Goal: Communication & Community: Answer question/provide support

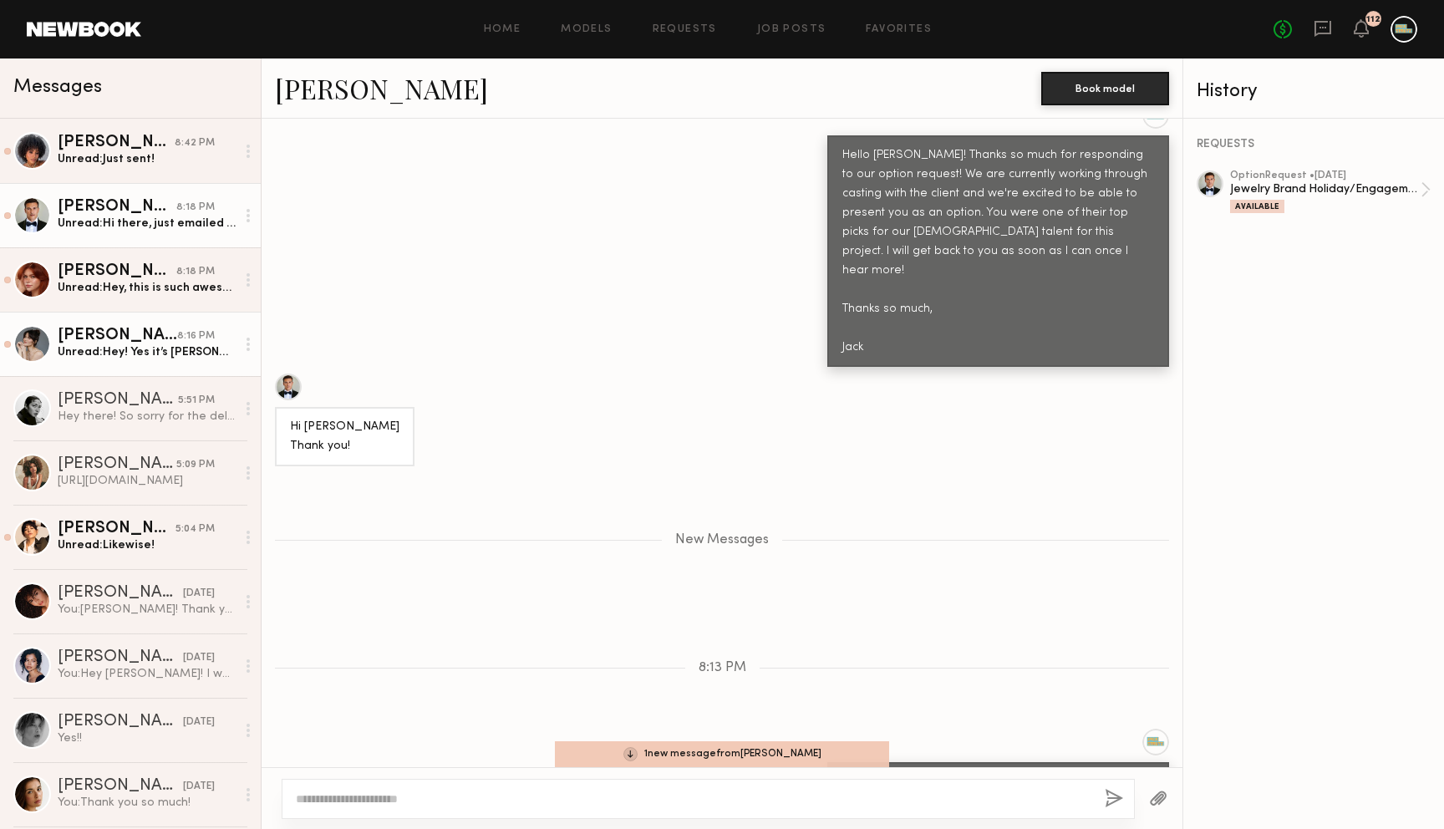
click at [134, 347] on div "Unread: Hey! Yes it’s [PERSON_NAME][EMAIL_ADDRESS][PERSON_NAME][DOMAIN_NAME] an…" at bounding box center [147, 352] width 178 height 16
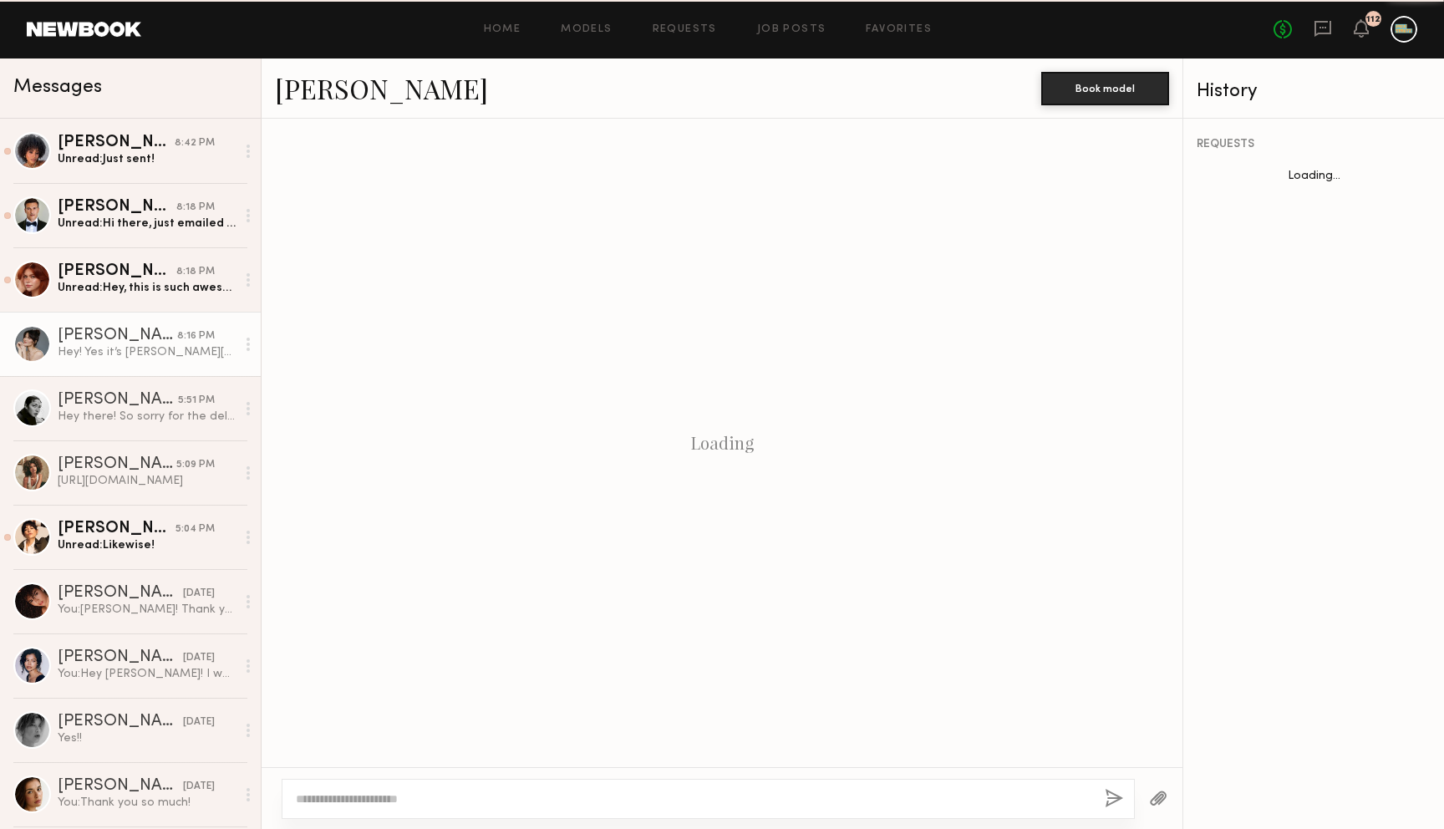
scroll to position [980, 0]
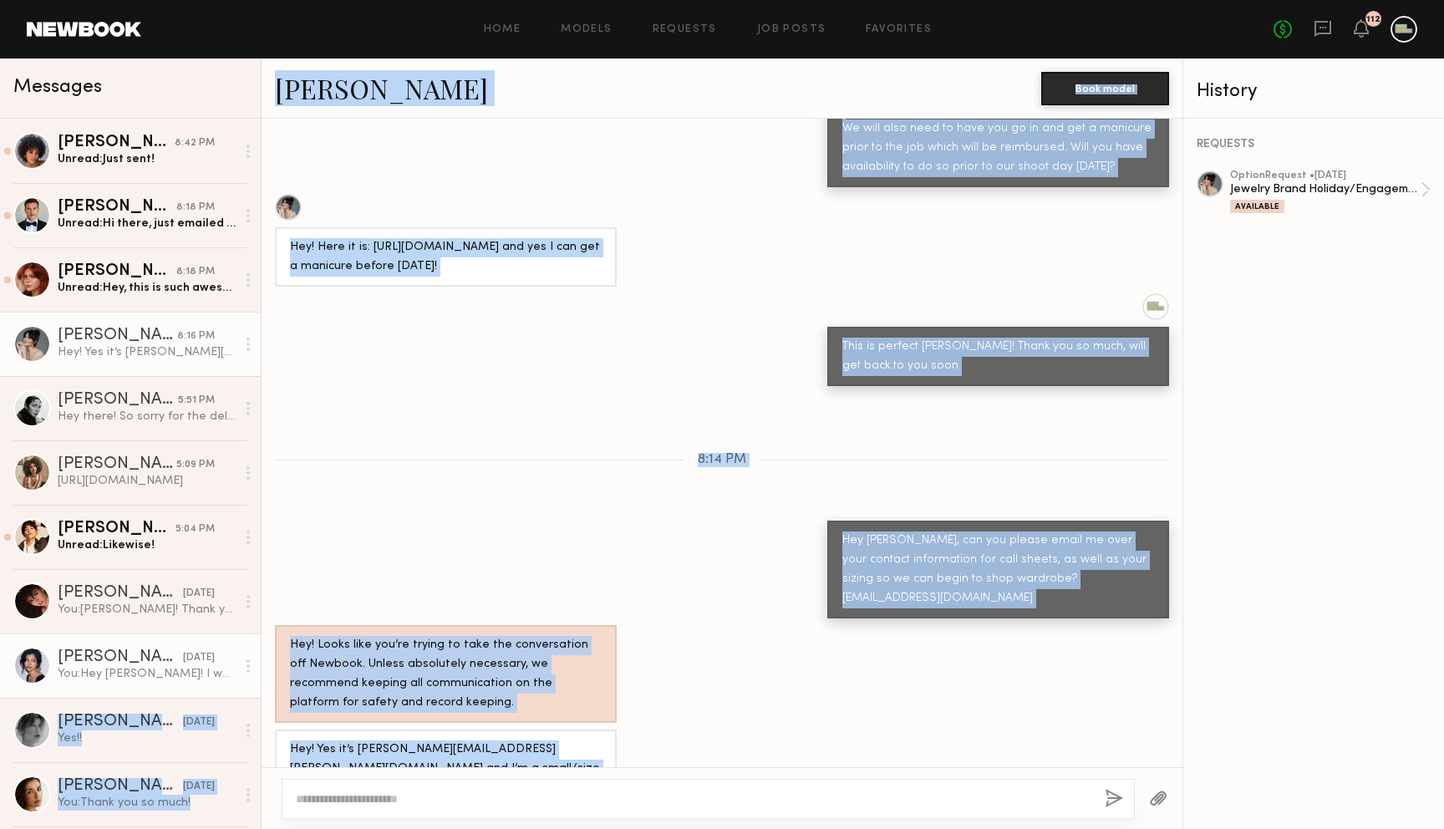
drag, startPoint x: 324, startPoint y: 729, endPoint x: 249, endPoint y: 674, distance: 93.2
click at [246, 675] on div "Messages [PERSON_NAME] 8:42 PM Unread: Just sent! [PERSON_NAME] 8:18 PM Unread:…" at bounding box center [722, 443] width 1444 height 770
click at [312, 740] on div "Hey! Yes it’s [PERSON_NAME][EMAIL_ADDRESS][PERSON_NAME][DOMAIN_NAME] and I’m a …" at bounding box center [446, 778] width 312 height 77
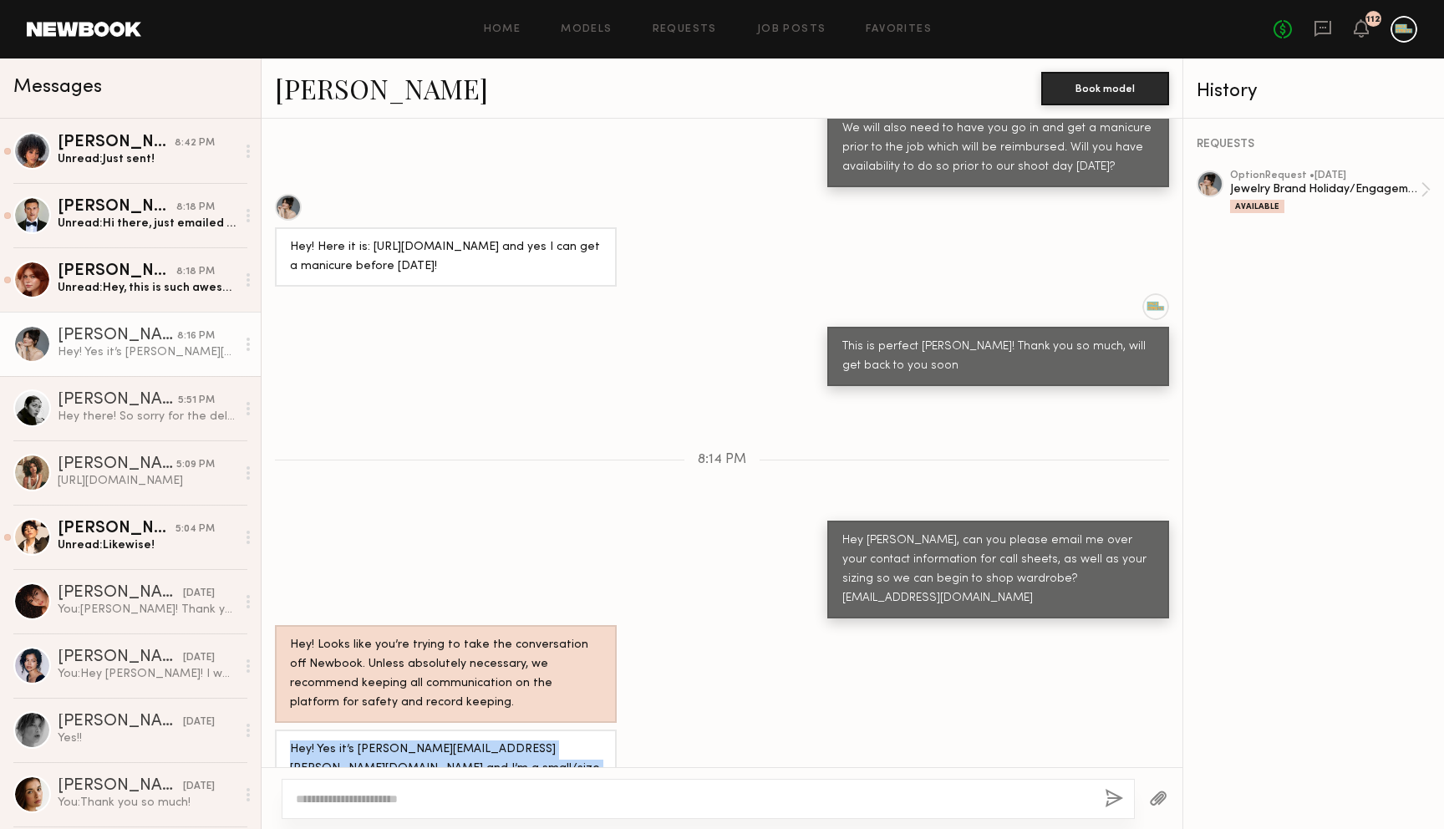
drag, startPoint x: 312, startPoint y: 729, endPoint x: 295, endPoint y: 698, distance: 34.4
click at [291, 740] on div "Hey! Yes it’s [PERSON_NAME][EMAIL_ADDRESS][PERSON_NAME][DOMAIN_NAME] and I’m a …" at bounding box center [446, 778] width 312 height 77
copy div "Hey! Yes it’s [PERSON_NAME][EMAIL_ADDRESS][PERSON_NAME][DOMAIN_NAME] and I’m a …"
click at [173, 284] on div "Unread: Hey, this is such awesome news!! I’ll send out the email in a few minut…" at bounding box center [147, 288] width 178 height 16
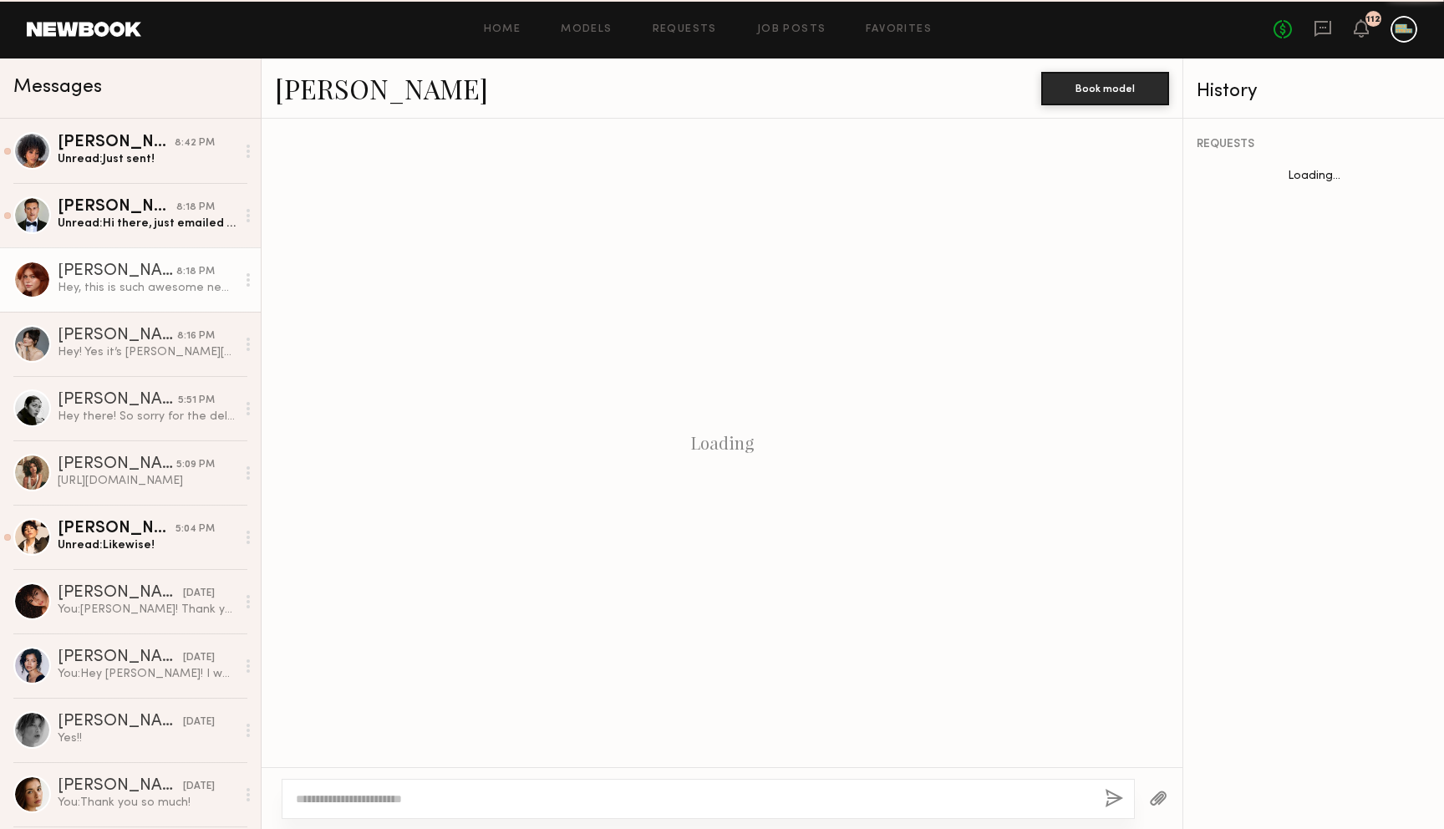
scroll to position [775, 0]
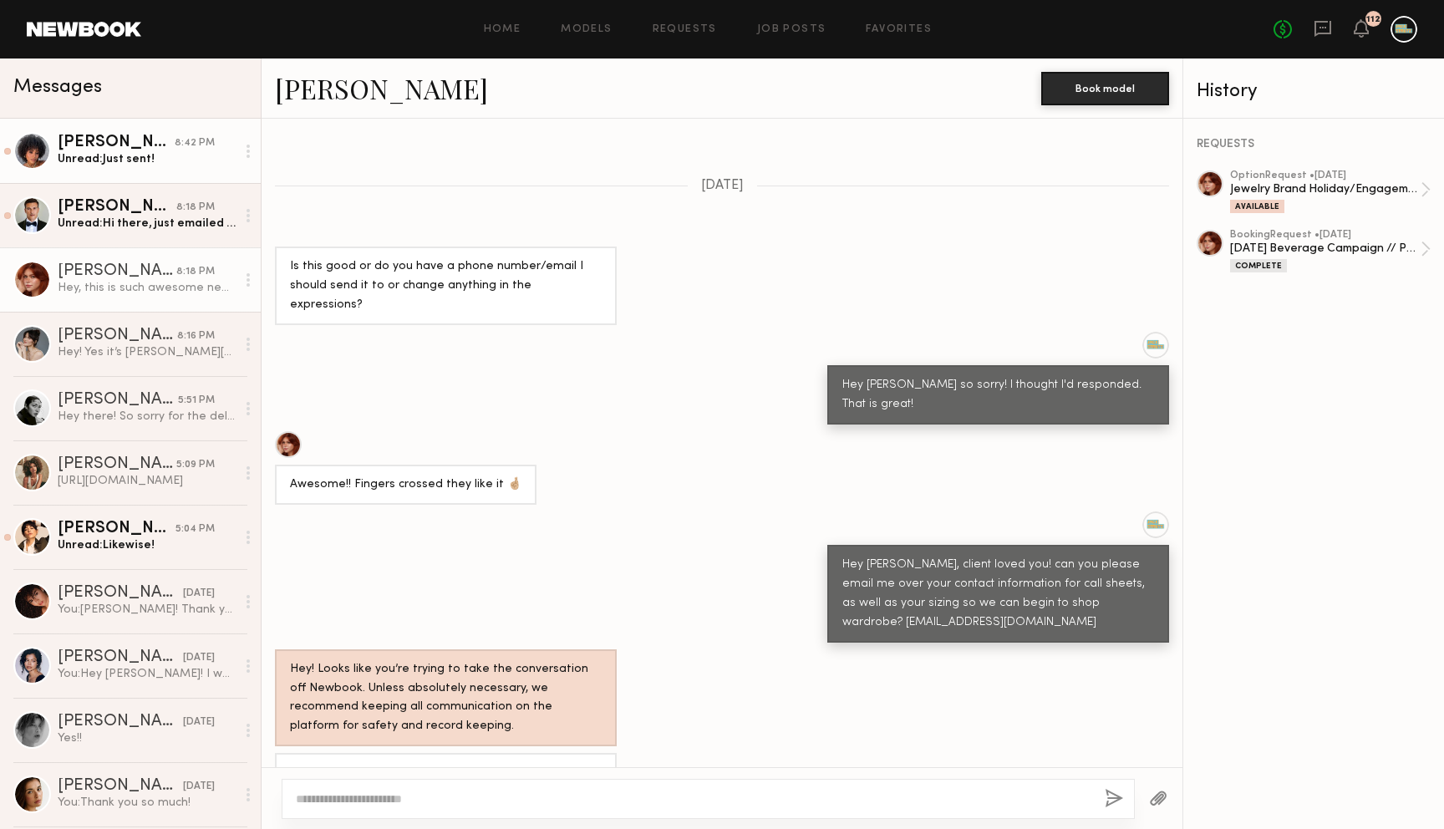
click at [126, 166] on div "Unread: Just sent!" at bounding box center [147, 159] width 178 height 16
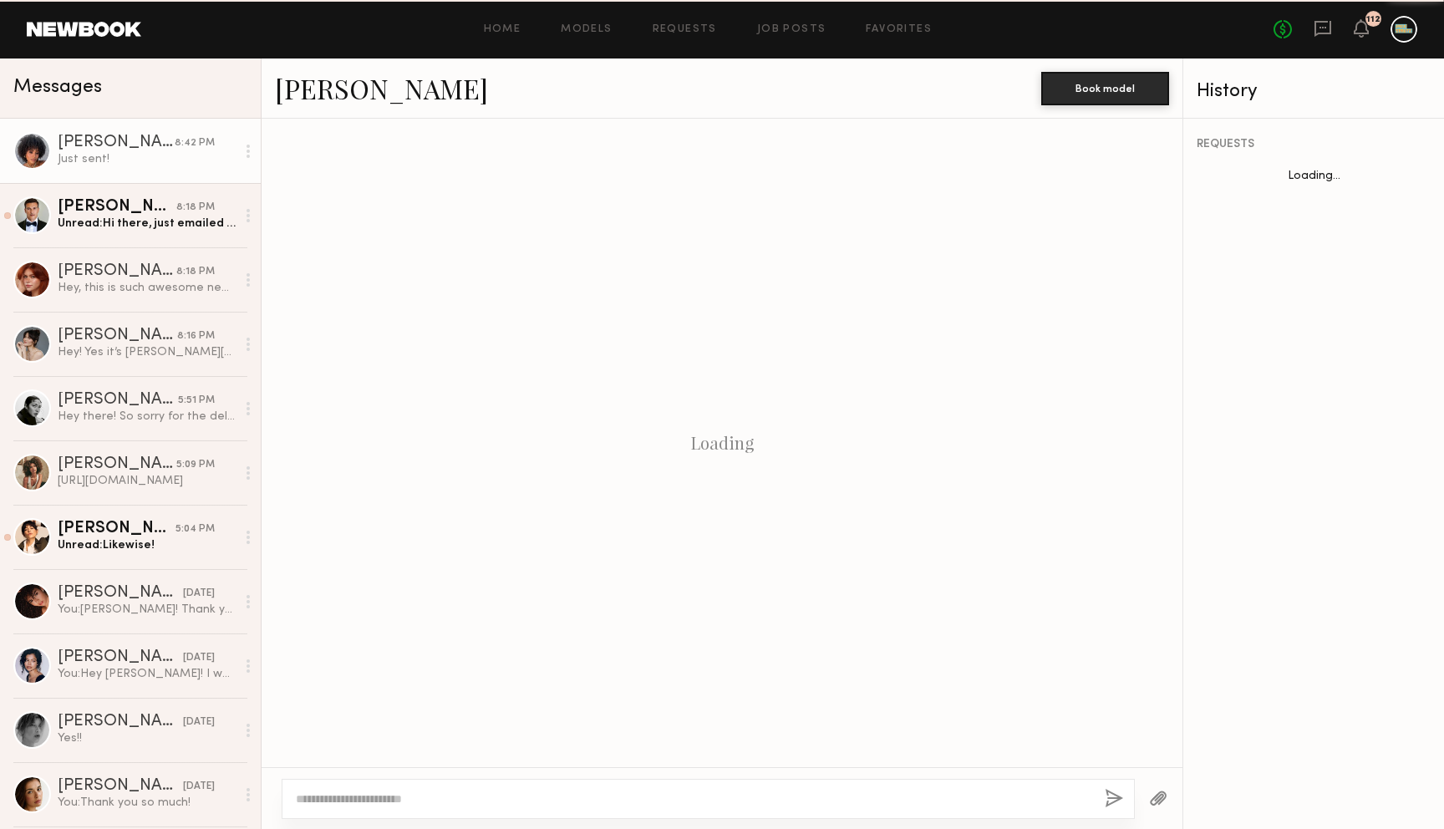
scroll to position [1393, 0]
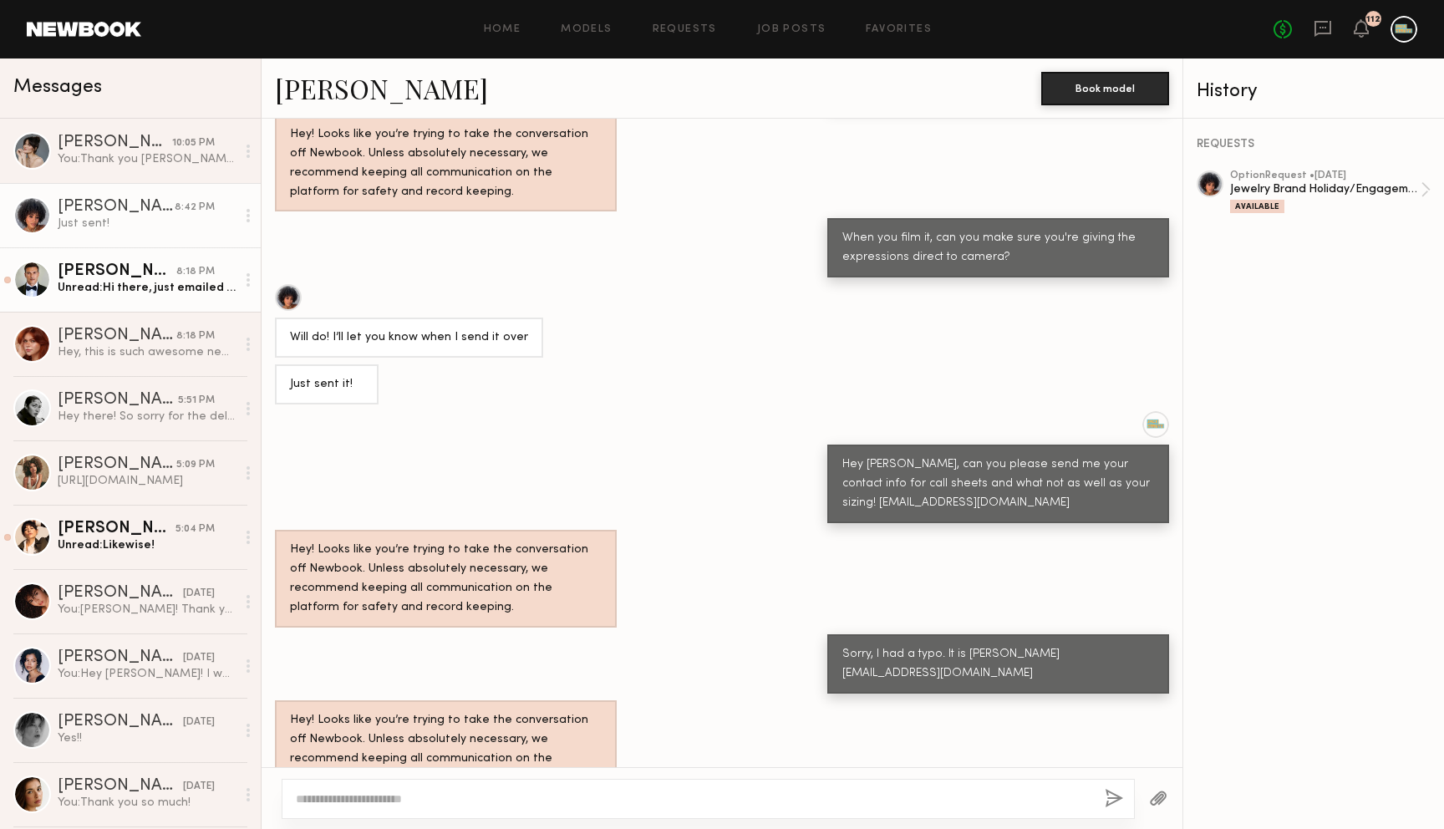
click at [124, 292] on div "Unread: Hi there, just emailed you from [EMAIL_ADDRESS][DOMAIN_NAME]" at bounding box center [147, 288] width 178 height 16
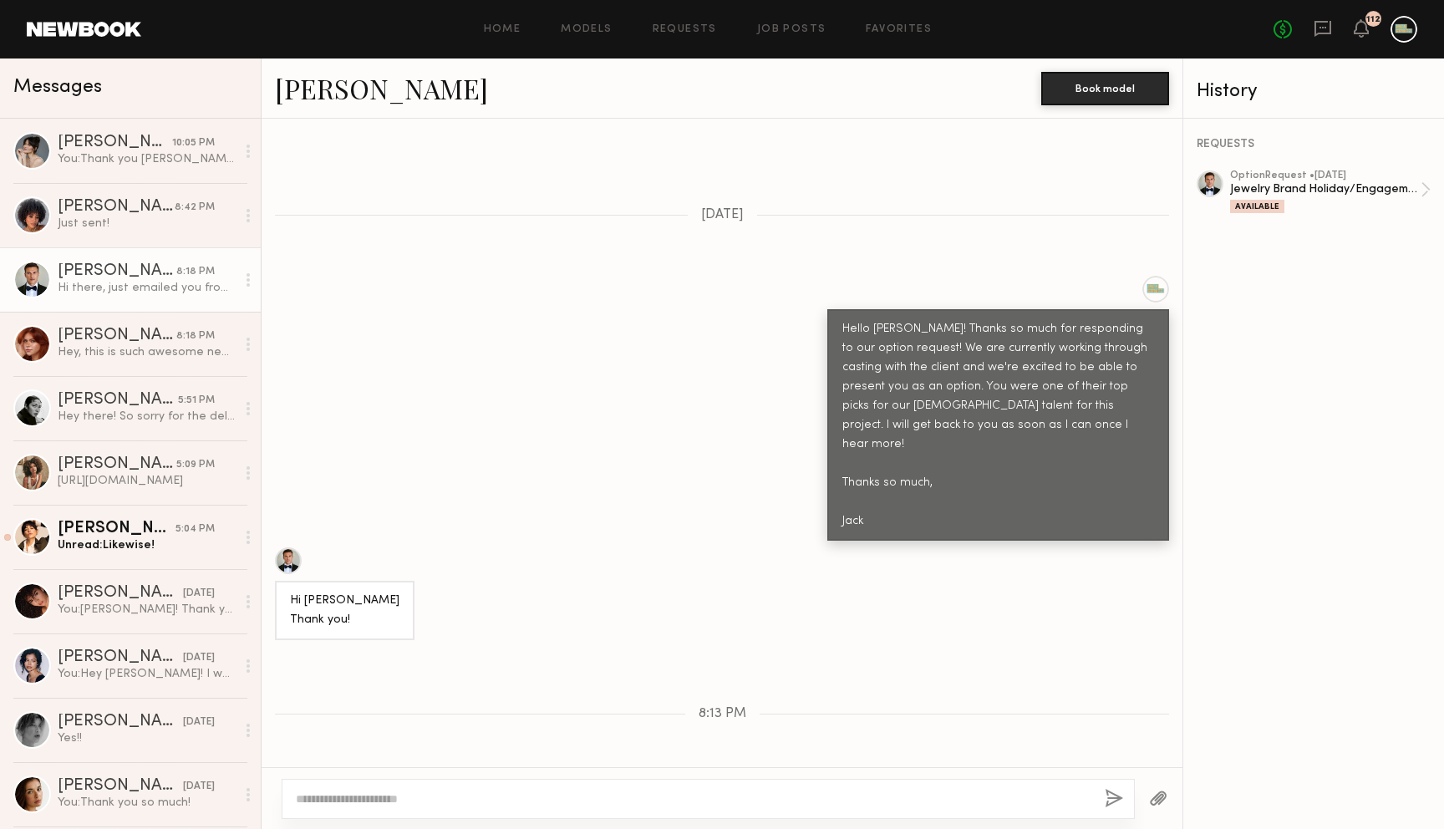
scroll to position [490, 0]
click at [287, 549] on div at bounding box center [288, 562] width 27 height 27
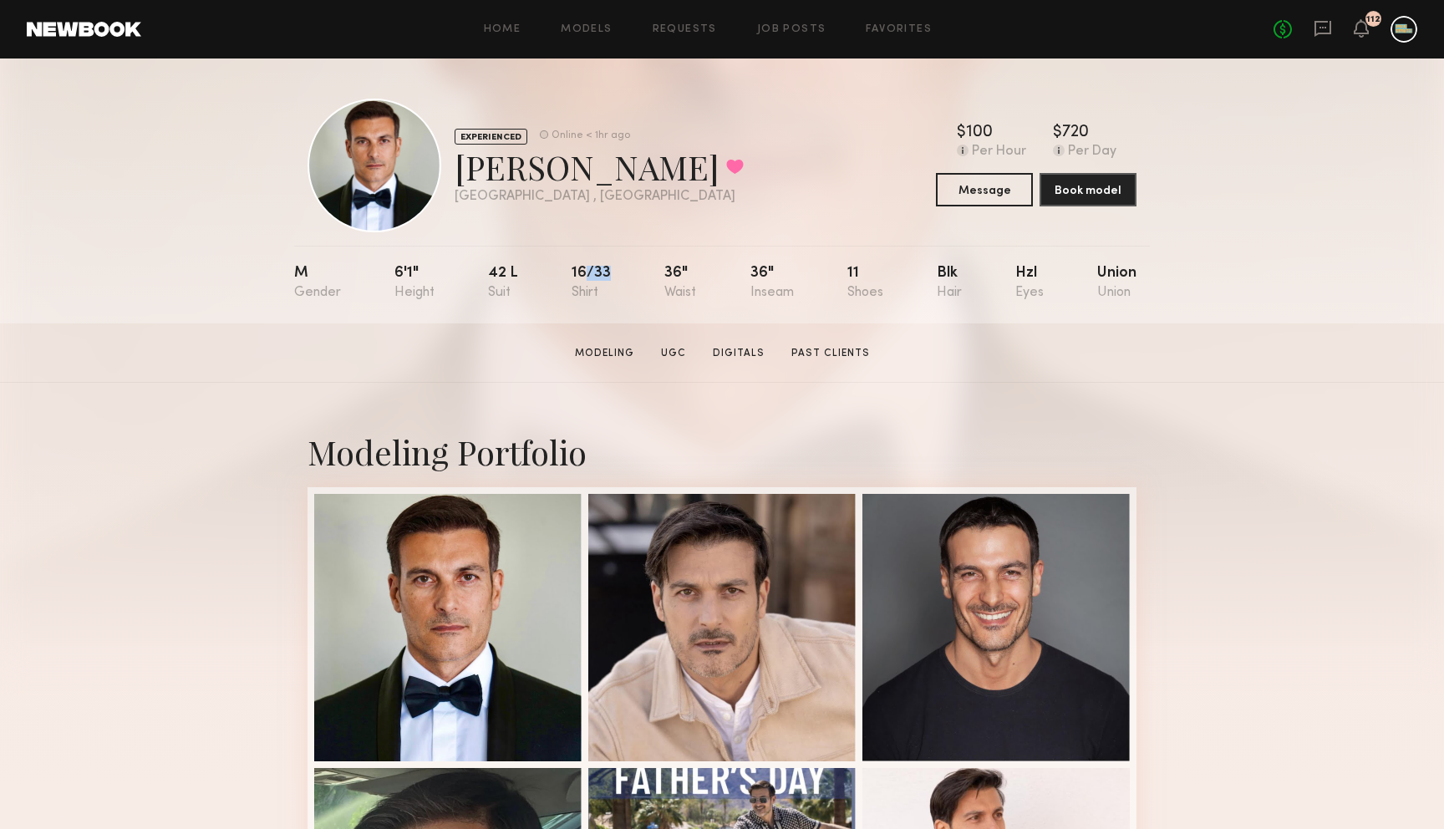
drag, startPoint x: 580, startPoint y: 268, endPoint x: 580, endPoint y: 284, distance: 15.9
click at [580, 283] on div "16/33" at bounding box center [590, 283] width 39 height 34
click at [581, 287] on div "16/33" at bounding box center [590, 283] width 39 height 34
drag, startPoint x: 582, startPoint y: 287, endPoint x: 579, endPoint y: 267, distance: 20.2
click at [579, 267] on div "16/33" at bounding box center [590, 283] width 39 height 34
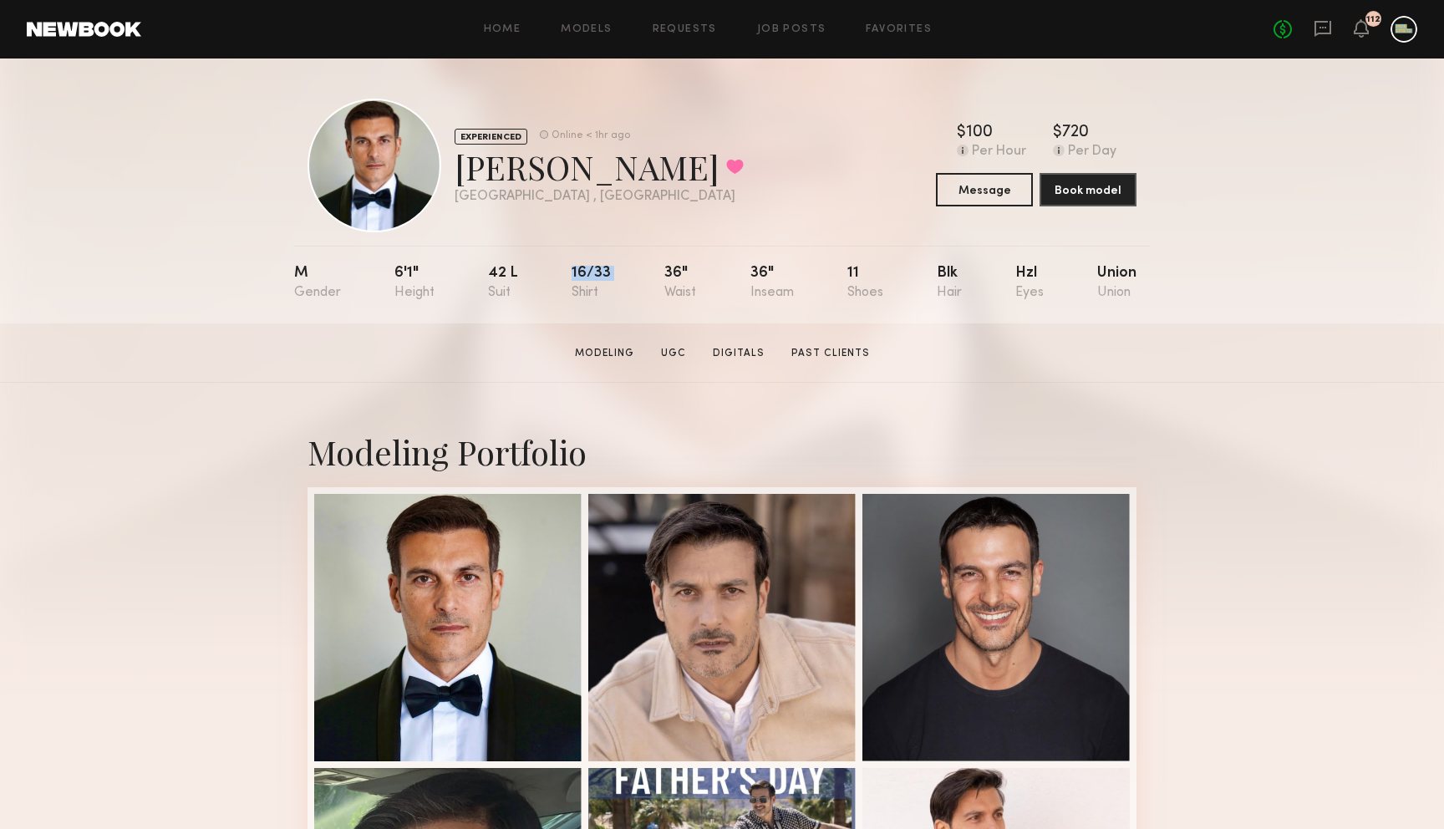
click at [579, 267] on div "16/33" at bounding box center [590, 283] width 39 height 34
click at [676, 272] on div "36"" at bounding box center [680, 283] width 32 height 34
click at [742, 272] on div "M 6'1" 42 l 16/33 36" 36" 11 Blk Hzl Union" at bounding box center [715, 285] width 842 height 78
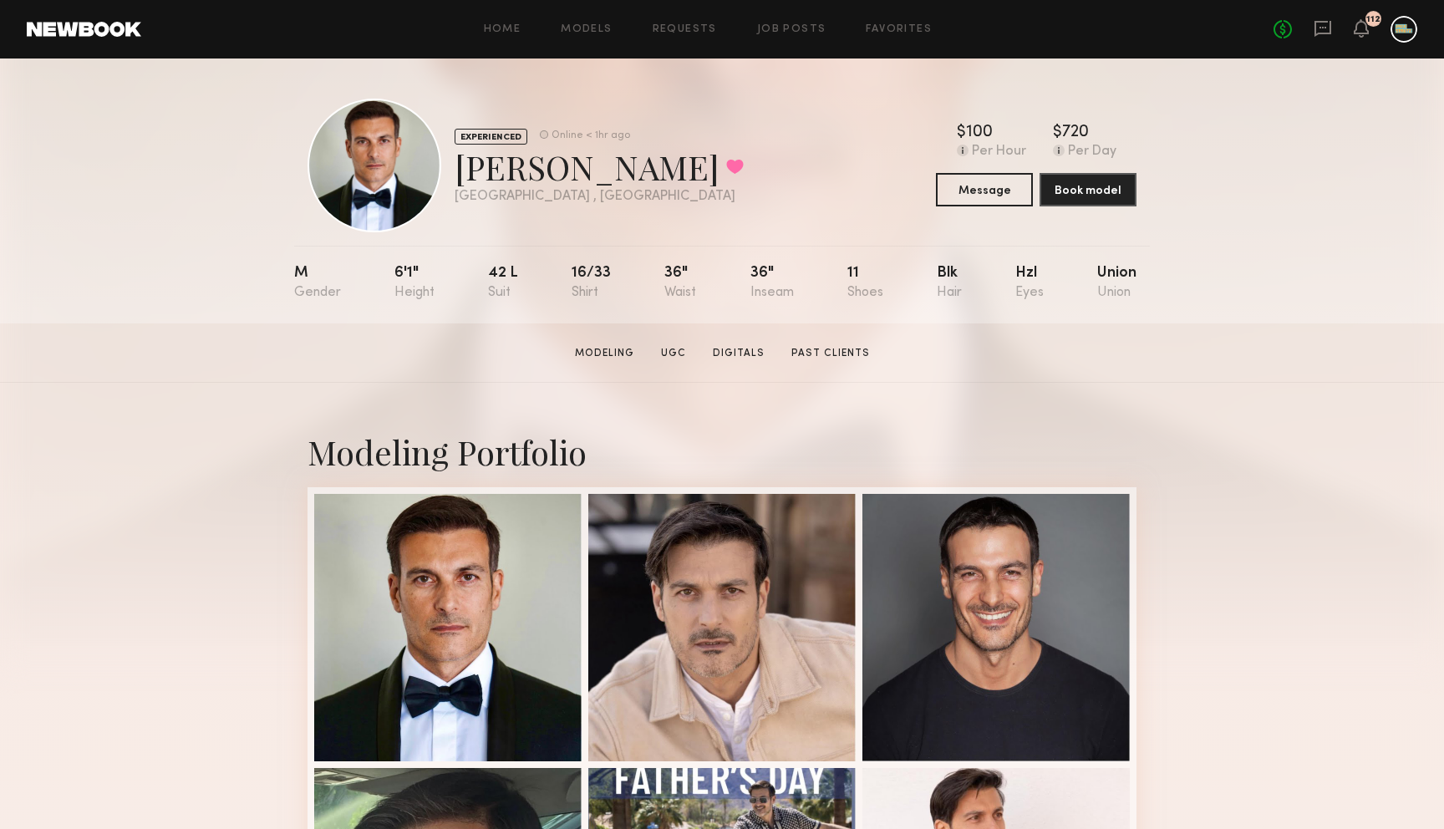
click at [754, 271] on div "36"" at bounding box center [771, 283] width 43 height 34
click at [851, 271] on div "11" at bounding box center [865, 283] width 36 height 34
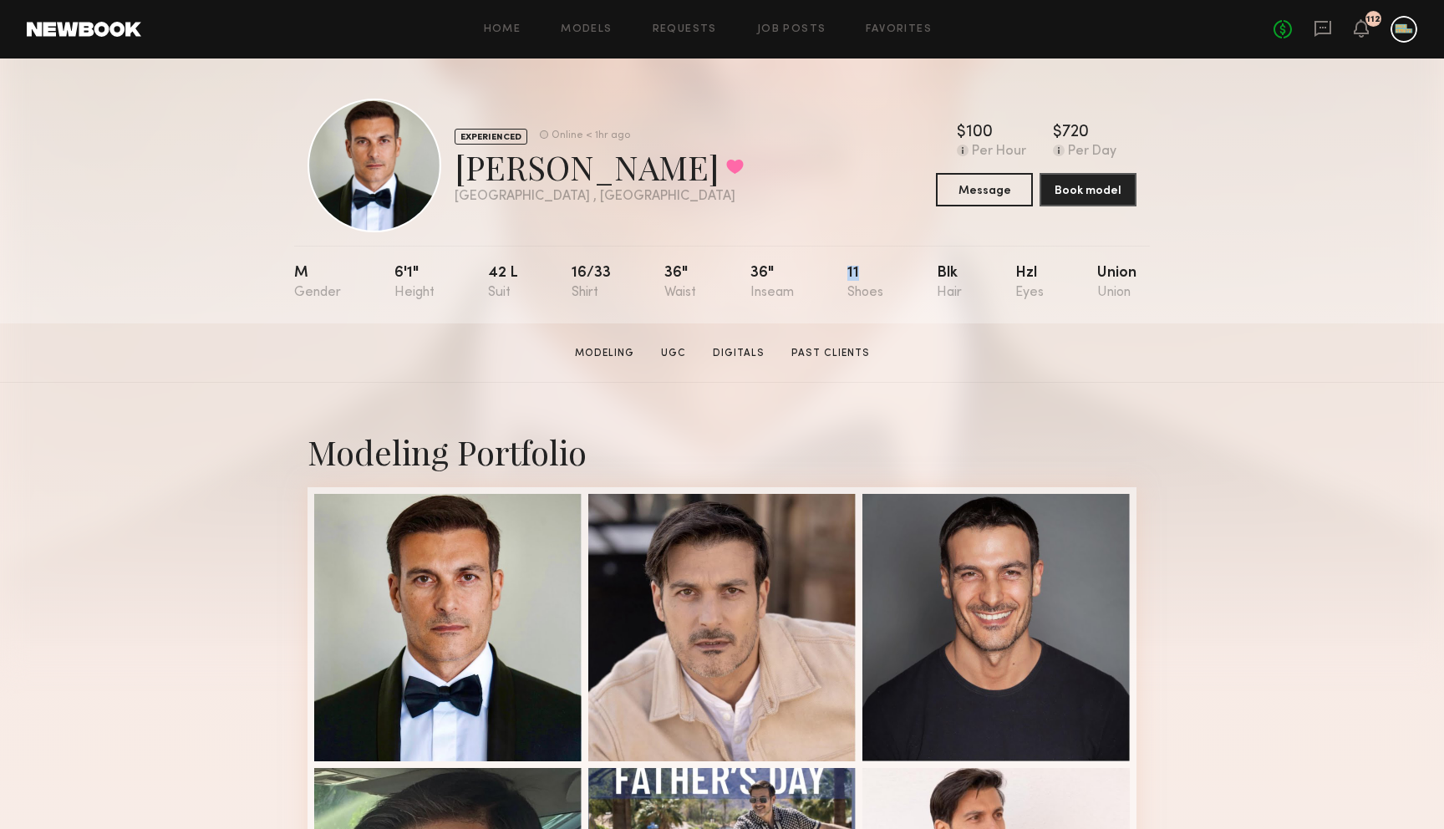
click at [851, 271] on div "11" at bounding box center [865, 283] width 36 height 34
click at [852, 271] on div "11" at bounding box center [865, 283] width 36 height 34
click at [942, 270] on div "Blk" at bounding box center [949, 283] width 25 height 34
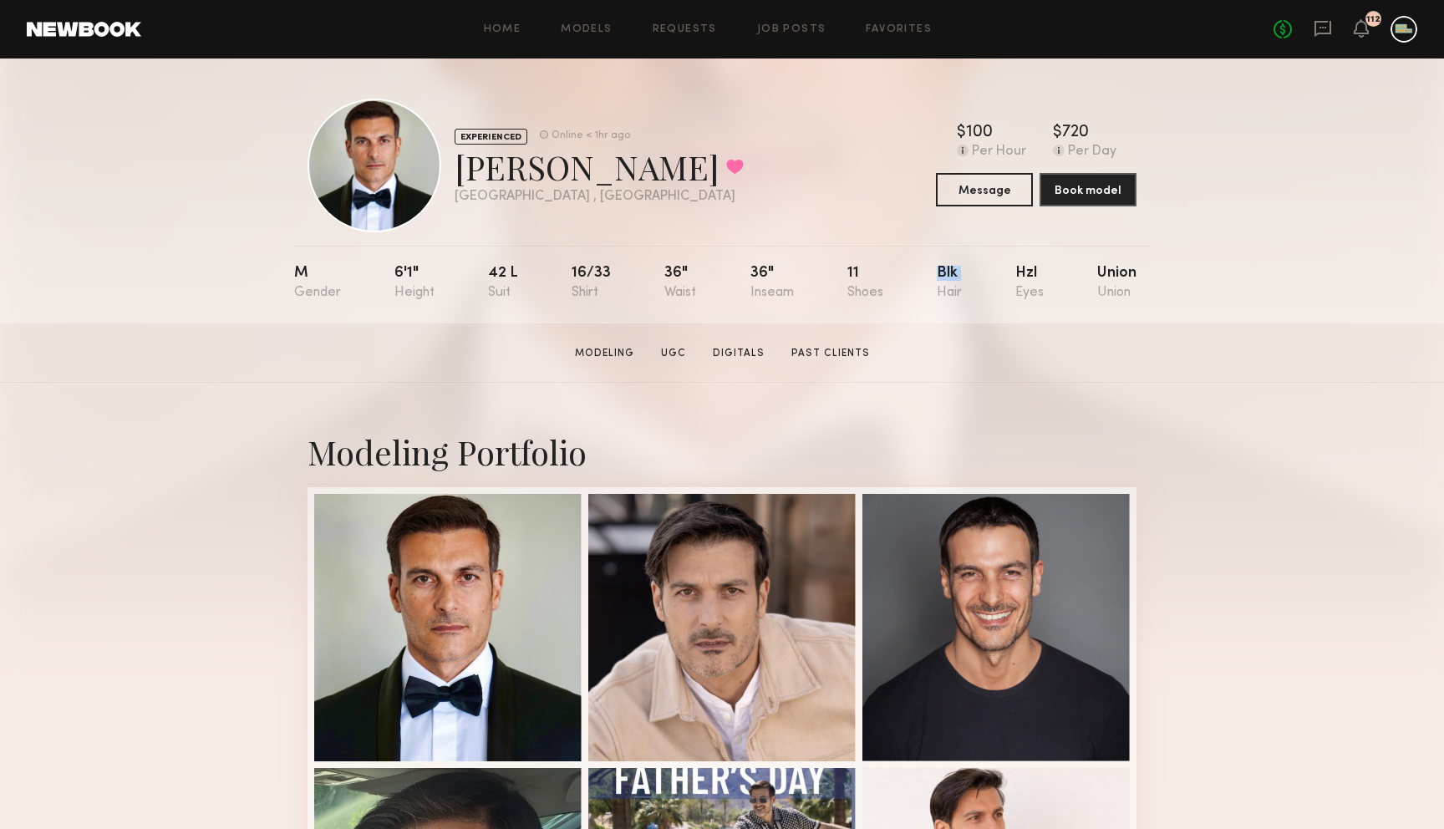
click at [942, 270] on div "Blk" at bounding box center [949, 283] width 25 height 34
